Goal: Task Accomplishment & Management: Use online tool/utility

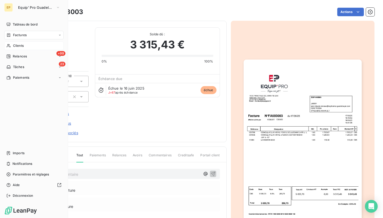
click at [11, 47] on div "Clients" at bounding box center [33, 45] width 59 height 9
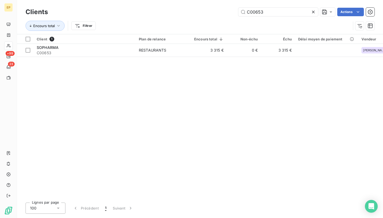
click at [183, 11] on icon at bounding box center [313, 12] width 3 height 3
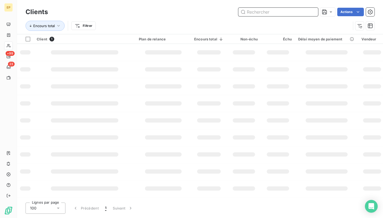
click at [183, 11] on input "text" at bounding box center [278, 12] width 80 height 9
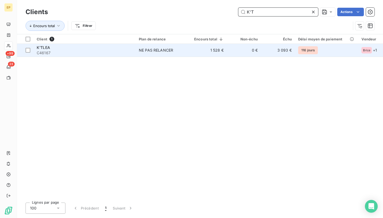
type input "K'T"
click at [73, 51] on span "C46167" at bounding box center [85, 52] width 96 height 5
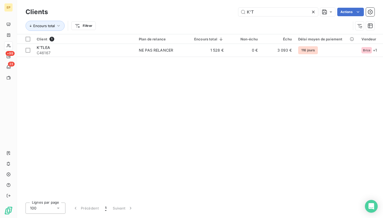
click at [183, 11] on icon at bounding box center [313, 12] width 3 height 3
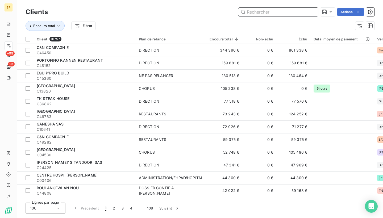
click at [183, 11] on input "text" at bounding box center [278, 12] width 80 height 9
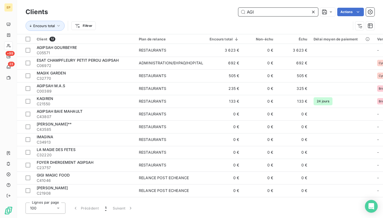
type input "AGI"
click at [69, 49] on div "AGIPSAH GOURBEYRE" at bounding box center [85, 47] width 96 height 5
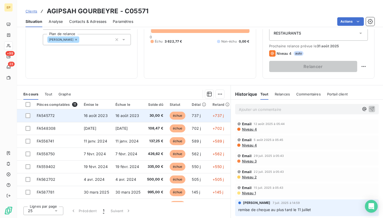
scroll to position [63, 0]
click at [52, 115] on span "FA545772" at bounding box center [46, 115] width 18 height 5
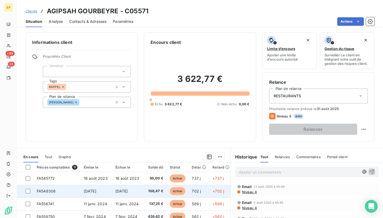
click at [48, 188] on span "FA548308" at bounding box center [46, 191] width 19 height 5
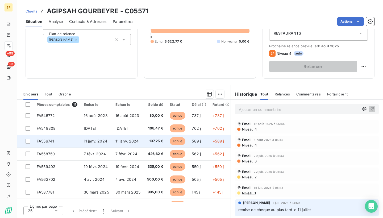
scroll to position [63, 0]
click at [49, 141] on span "FA556741" at bounding box center [45, 141] width 17 height 5
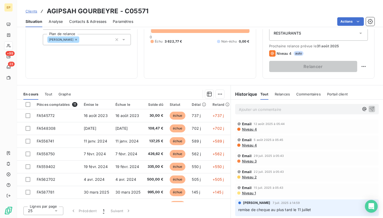
scroll to position [63, 0]
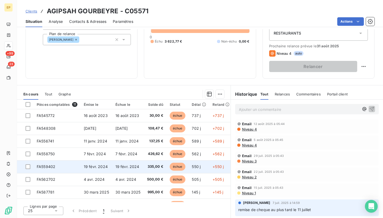
click at [43, 163] on td "FA559402" at bounding box center [56, 166] width 47 height 13
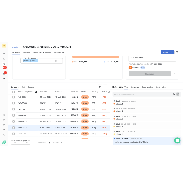
scroll to position [63, 0]
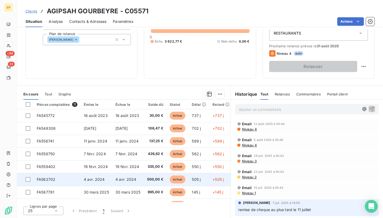
click at [45, 179] on span "FA562702" at bounding box center [46, 179] width 19 height 5
